Goal: Information Seeking & Learning: Learn about a topic

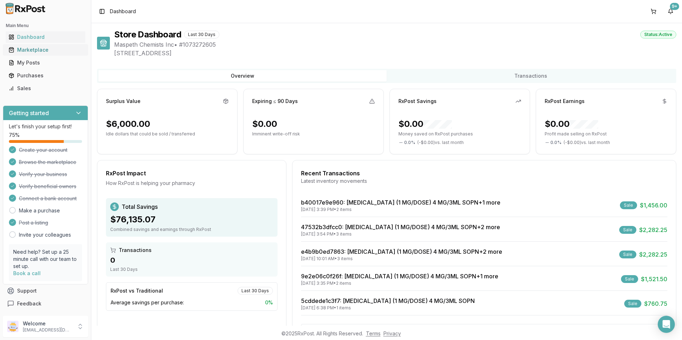
click at [25, 51] on div "Marketplace" at bounding box center [46, 49] width 74 height 7
click at [65, 52] on div "Marketplace" at bounding box center [46, 49] width 74 height 7
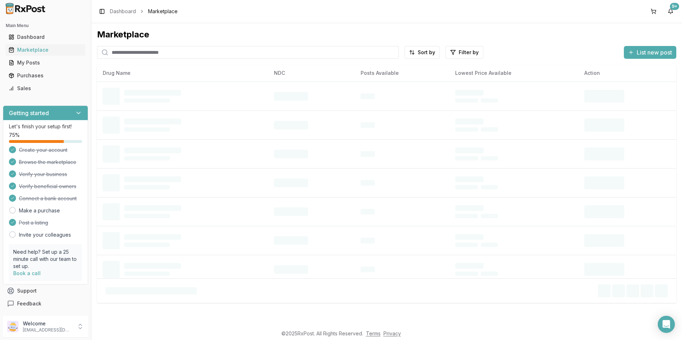
click at [155, 57] on input "search" at bounding box center [248, 52] width 302 height 13
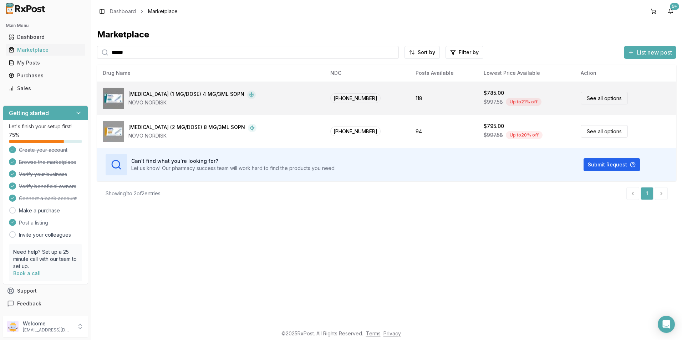
type input "******"
click at [490, 104] on div "$997.58 Up to 21 % off" at bounding box center [527, 102] width 86 height 11
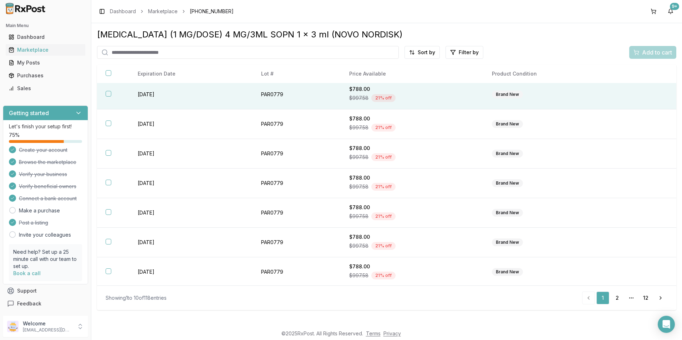
scroll to position [93, 0]
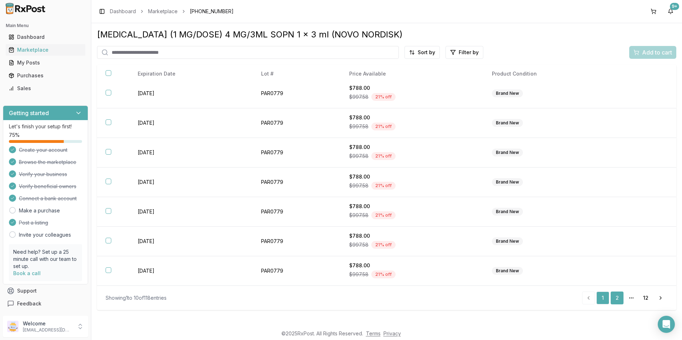
click at [622, 298] on link "2" at bounding box center [617, 298] width 13 height 13
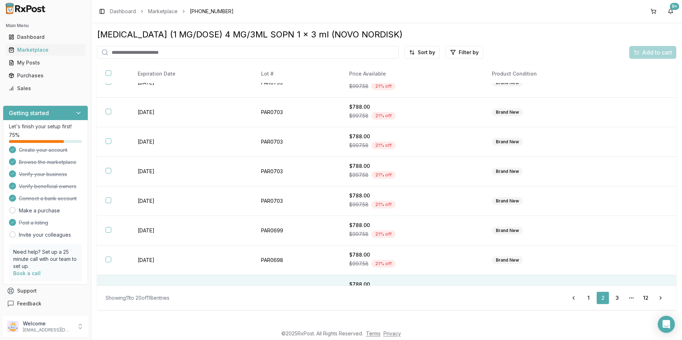
scroll to position [93, 0]
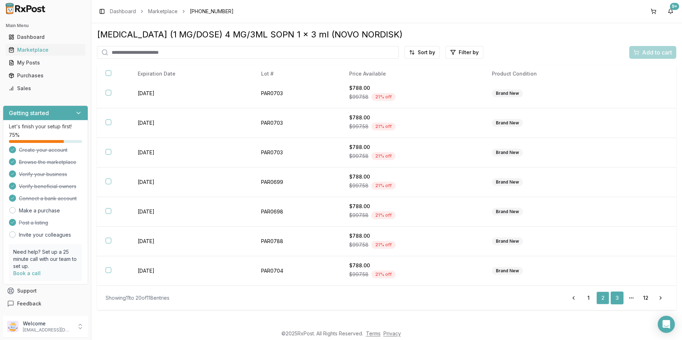
click at [618, 296] on link "3" at bounding box center [617, 298] width 13 height 13
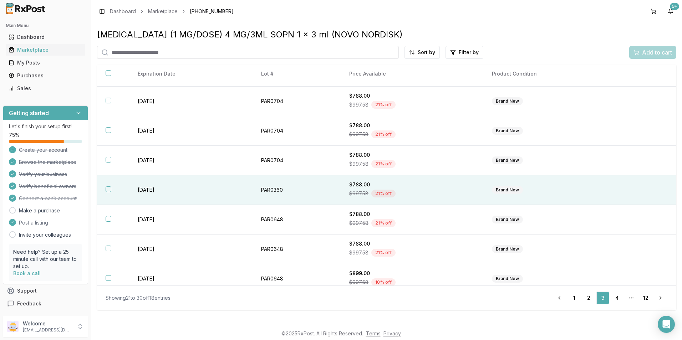
scroll to position [93, 0]
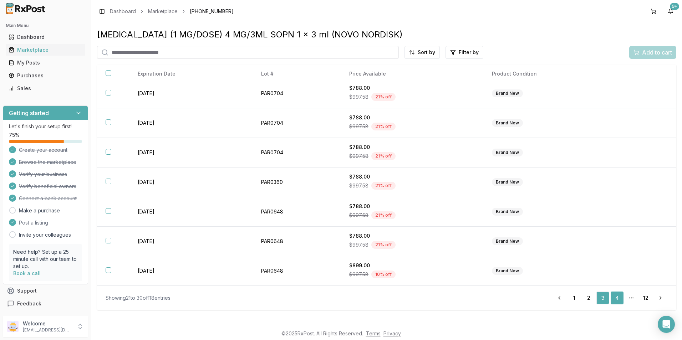
click at [619, 299] on link "4" at bounding box center [617, 298] width 13 height 13
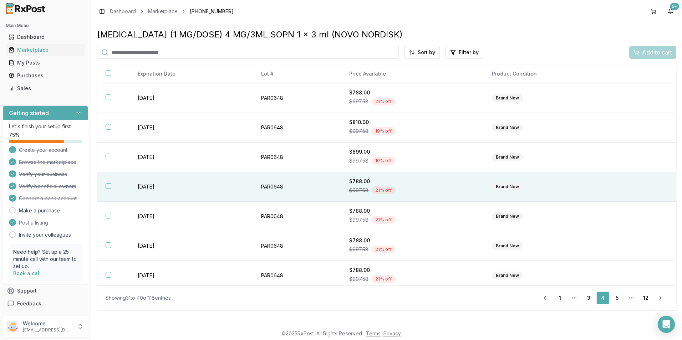
scroll to position [93, 0]
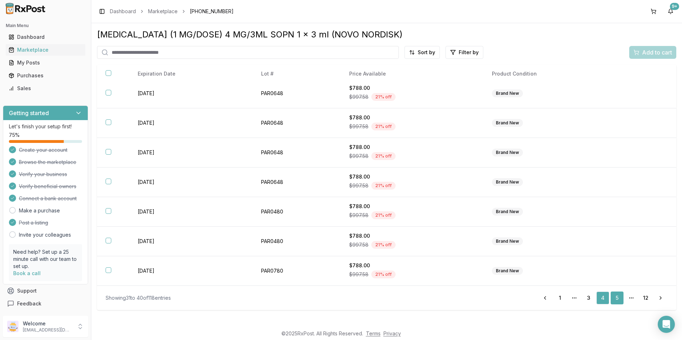
click at [614, 298] on link "5" at bounding box center [617, 298] width 13 height 13
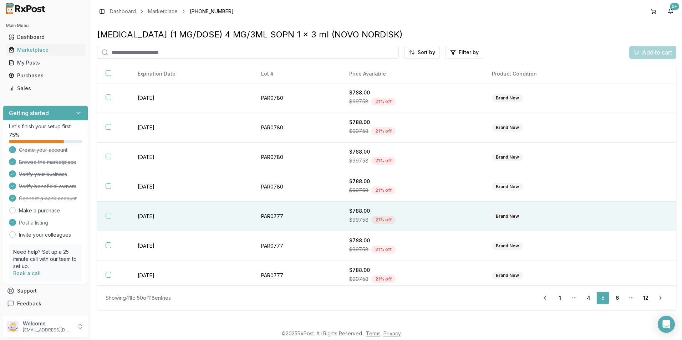
scroll to position [93, 0]
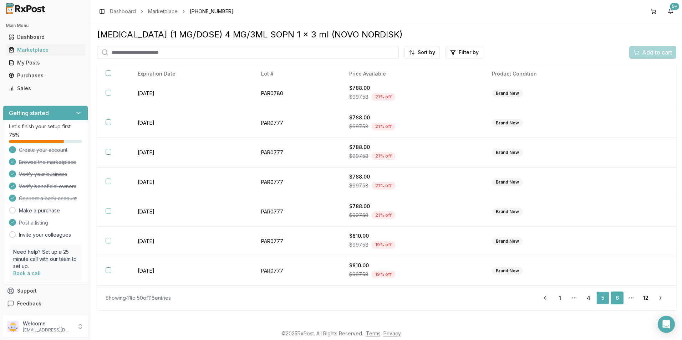
click at [615, 296] on link "6" at bounding box center [617, 298] width 13 height 13
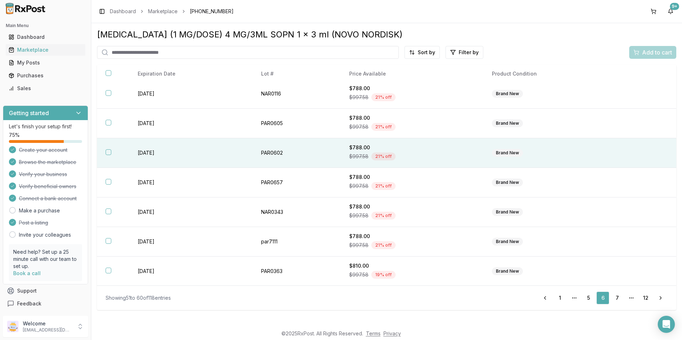
scroll to position [93, 0]
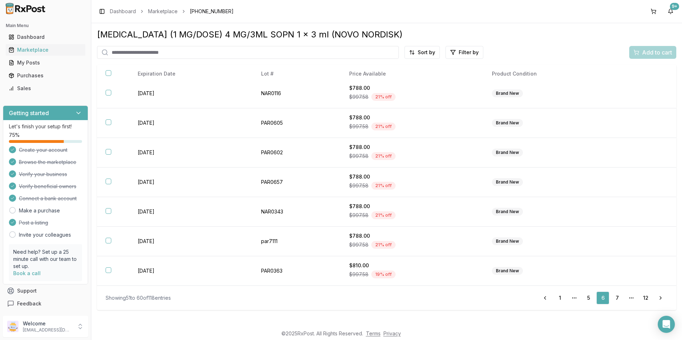
click at [610, 299] on ul "Previous 1 More pages 5 6 7 More pages 12 Next" at bounding box center [603, 298] width 130 height 13
click at [615, 299] on link "7" at bounding box center [617, 298] width 13 height 13
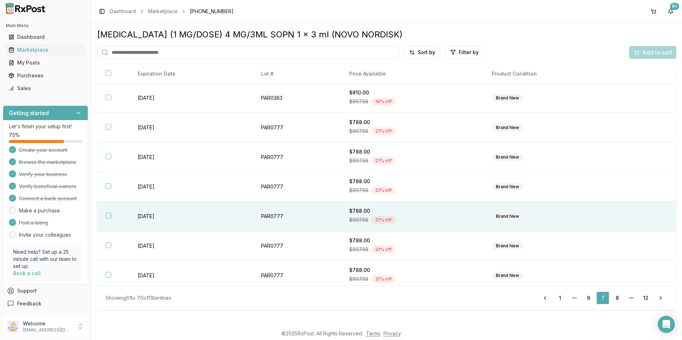
scroll to position [93, 0]
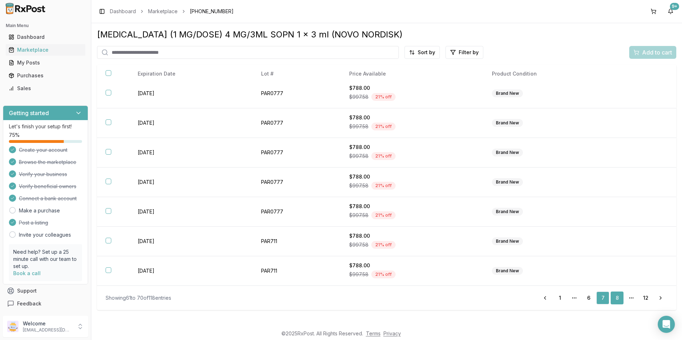
click at [612, 298] on link "8" at bounding box center [617, 298] width 13 height 13
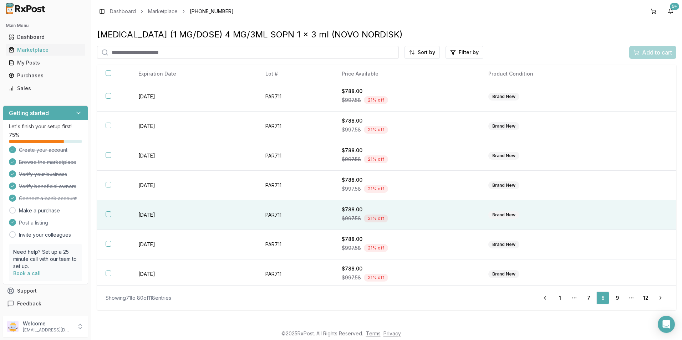
scroll to position [93, 0]
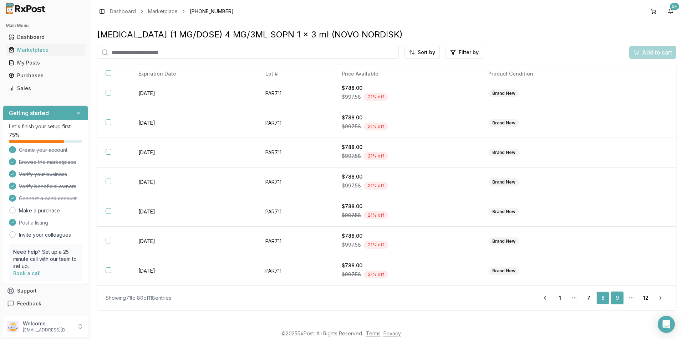
click at [616, 298] on link "9" at bounding box center [617, 298] width 13 height 13
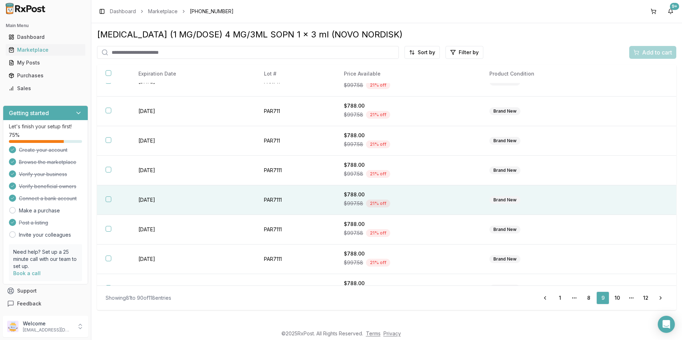
scroll to position [93, 0]
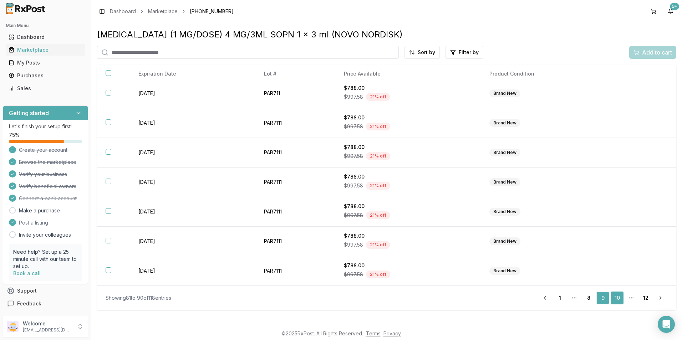
click at [619, 302] on link "10" at bounding box center [617, 298] width 13 height 13
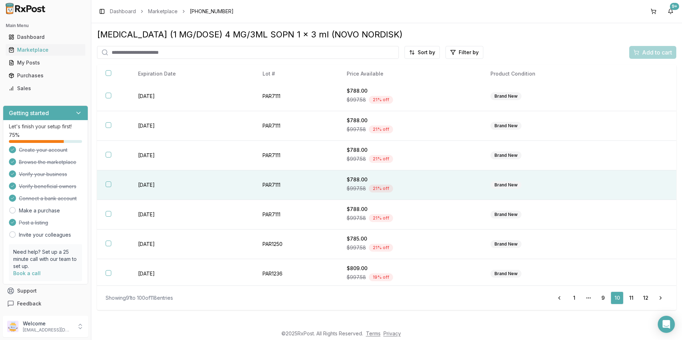
scroll to position [93, 0]
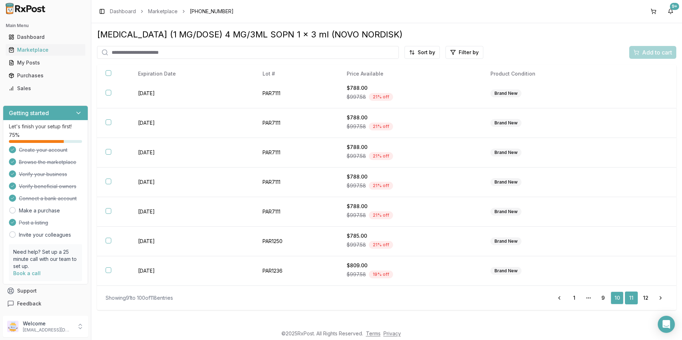
click at [629, 299] on link "11" at bounding box center [631, 298] width 13 height 13
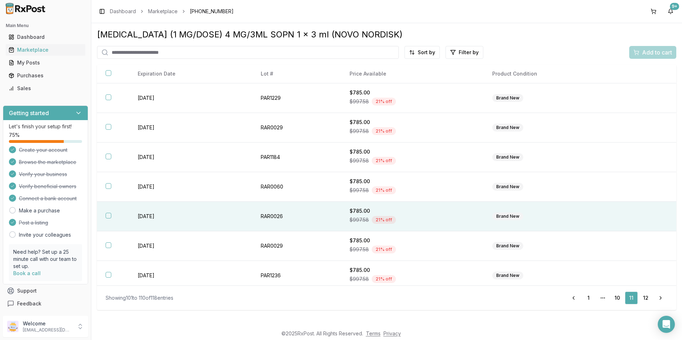
scroll to position [93, 0]
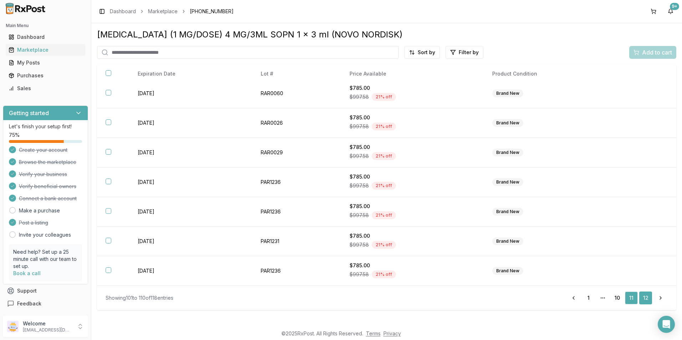
click at [646, 302] on link "12" at bounding box center [645, 298] width 13 height 13
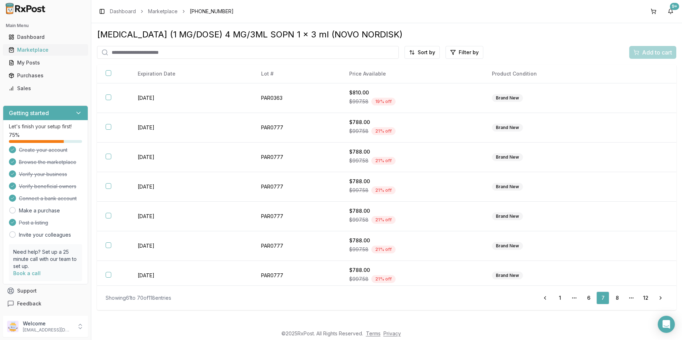
click at [31, 50] on div "Marketplace" at bounding box center [46, 49] width 74 height 7
click at [37, 51] on div "Marketplace" at bounding box center [46, 49] width 74 height 7
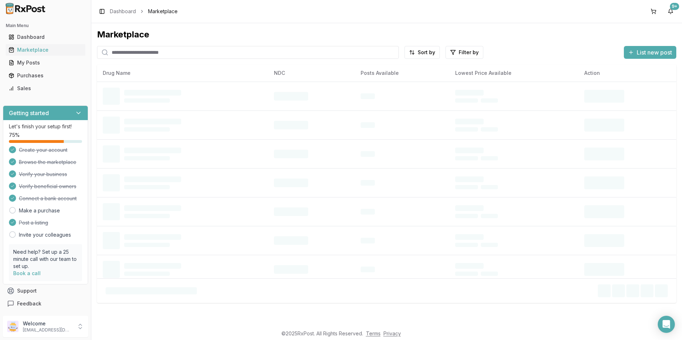
click at [132, 53] on input "search" at bounding box center [248, 52] width 302 height 13
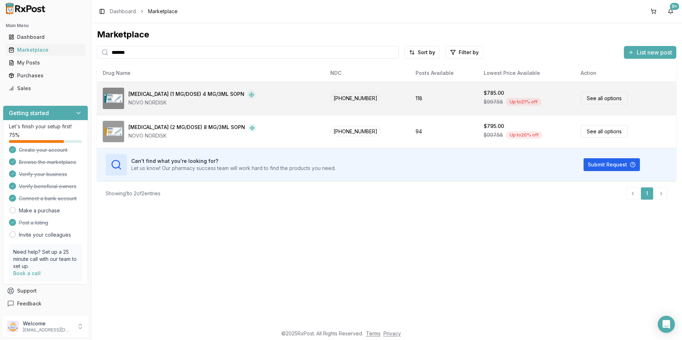
type input "*******"
click at [369, 98] on td "[PHONE_NUMBER]" at bounding box center [367, 98] width 85 height 33
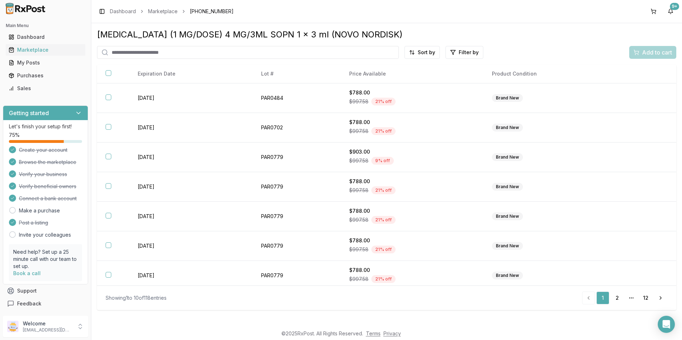
click at [376, 99] on div "$997.58 21 % off" at bounding box center [412, 101] width 126 height 11
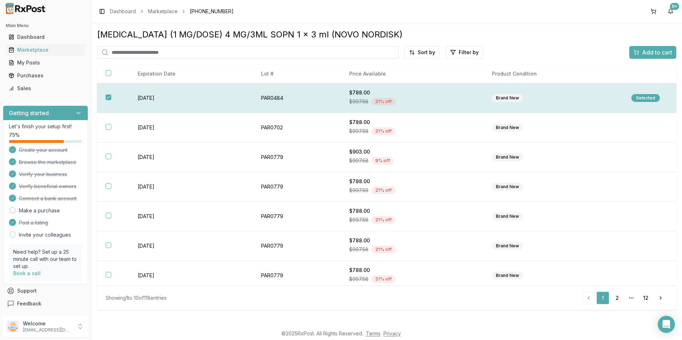
click at [115, 97] on th at bounding box center [113, 99] width 32 height 30
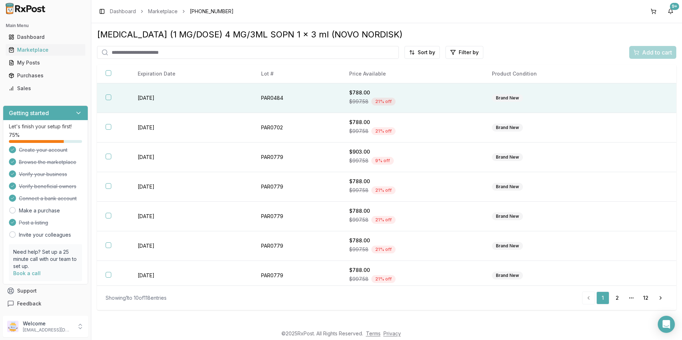
click at [127, 96] on th at bounding box center [113, 99] width 32 height 30
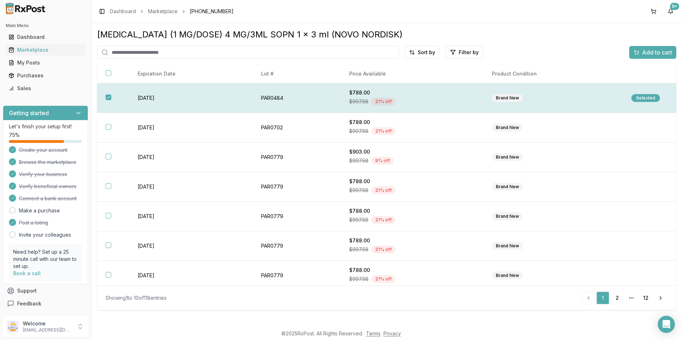
click at [107, 96] on button "button" at bounding box center [109, 98] width 6 height 6
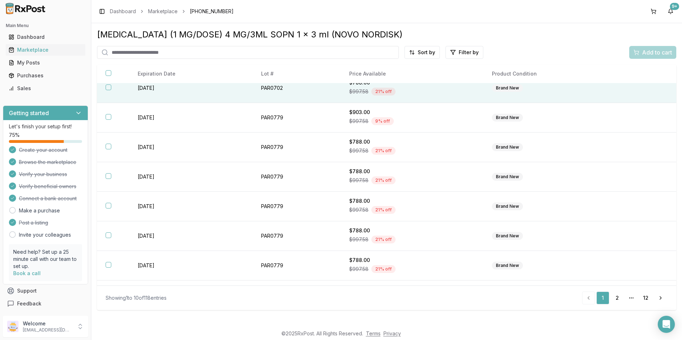
scroll to position [93, 0]
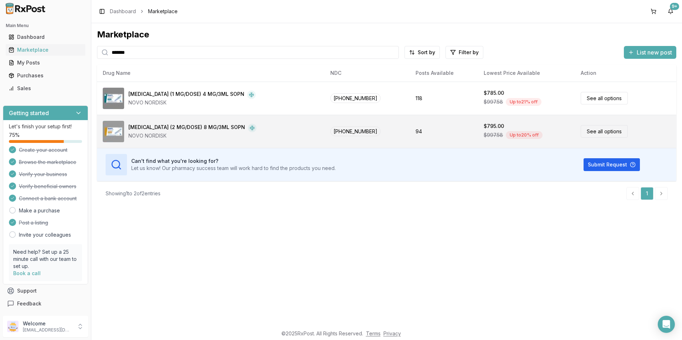
click at [176, 145] on td "[MEDICAL_DATA] (2 MG/DOSE) 8 MG/3ML SOPN NOVO NORDISK" at bounding box center [211, 131] width 228 height 33
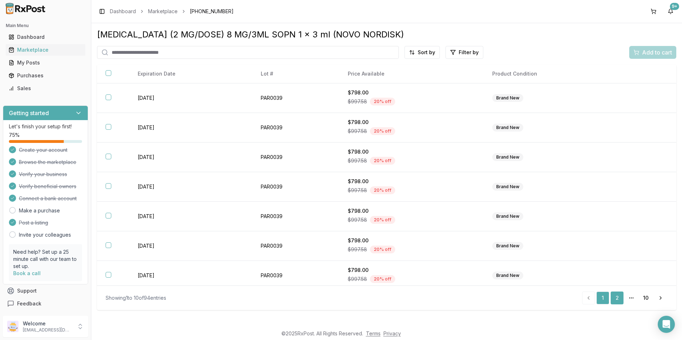
click at [617, 303] on link "2" at bounding box center [617, 298] width 13 height 13
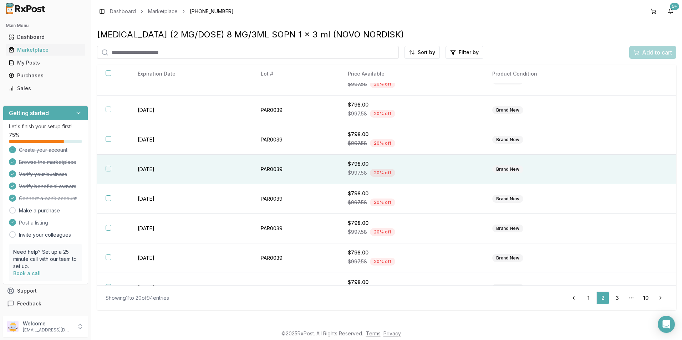
scroll to position [93, 0]
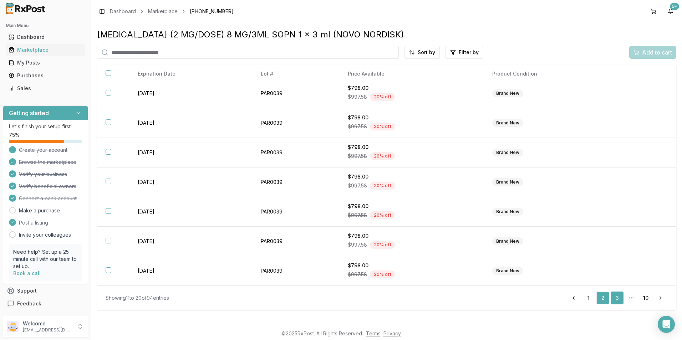
click at [621, 298] on link "3" at bounding box center [617, 298] width 13 height 13
click at [618, 299] on link "4" at bounding box center [617, 298] width 13 height 13
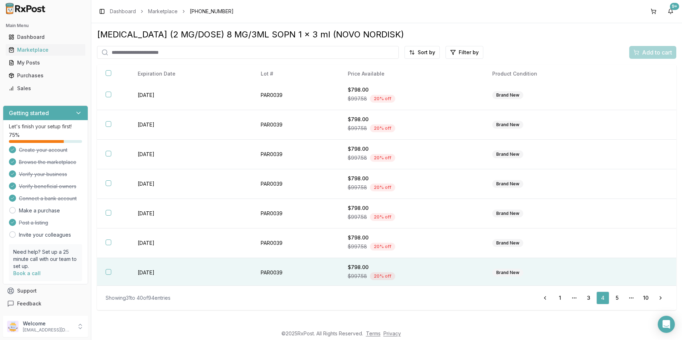
scroll to position [93, 0]
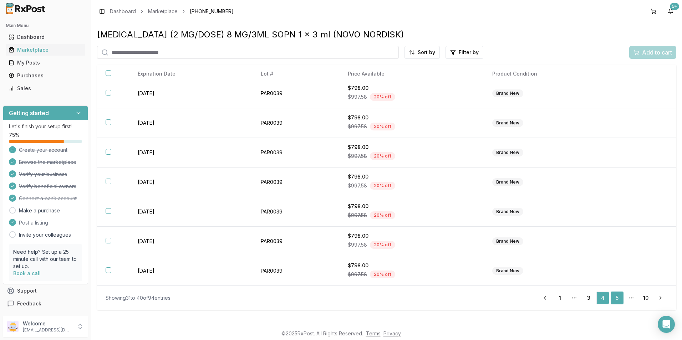
click at [616, 302] on link "5" at bounding box center [617, 298] width 13 height 13
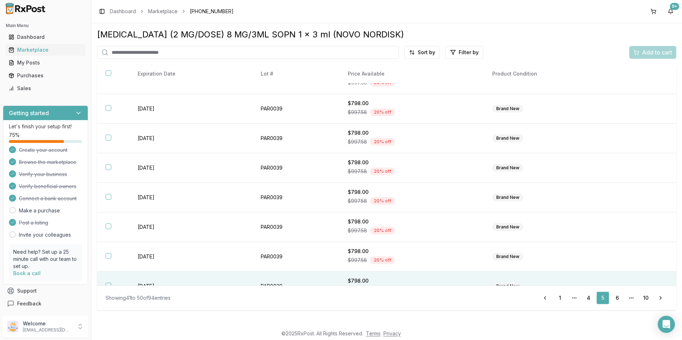
scroll to position [93, 0]
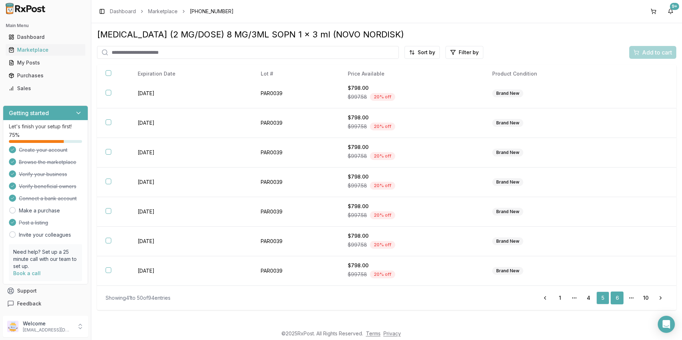
click at [617, 296] on link "6" at bounding box center [617, 298] width 13 height 13
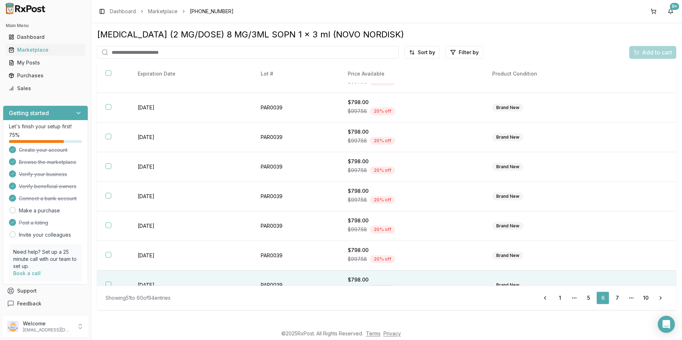
scroll to position [93, 0]
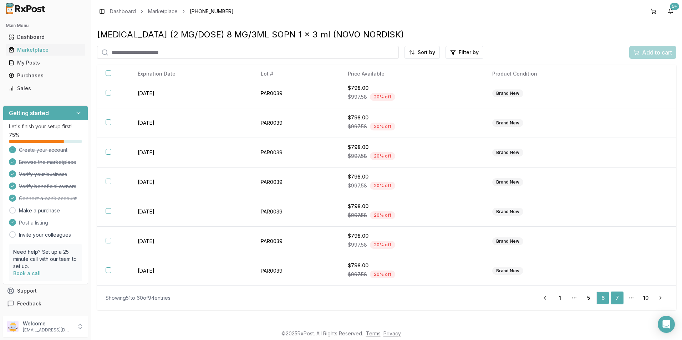
click at [611, 299] on link "7" at bounding box center [617, 298] width 13 height 13
click at [616, 299] on link "8" at bounding box center [617, 298] width 13 height 13
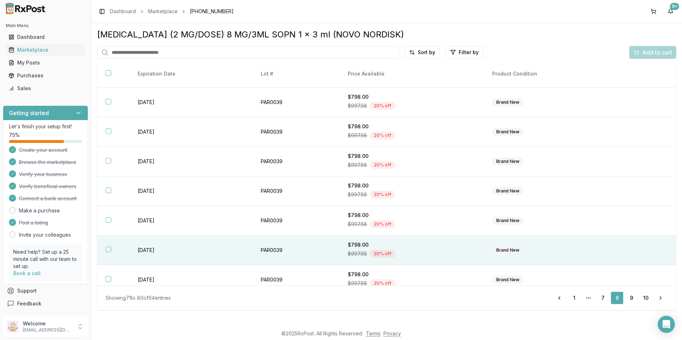
scroll to position [93, 0]
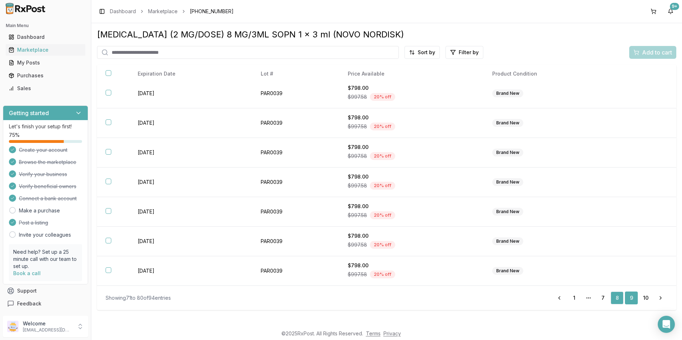
click at [629, 298] on link "9" at bounding box center [631, 298] width 13 height 13
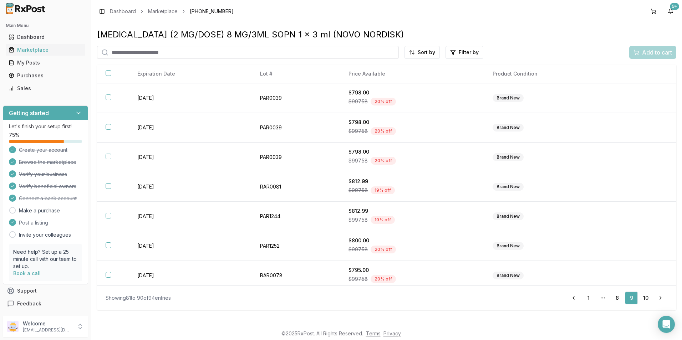
scroll to position [93, 0]
